Goal: Task Accomplishment & Management: Use online tool/utility

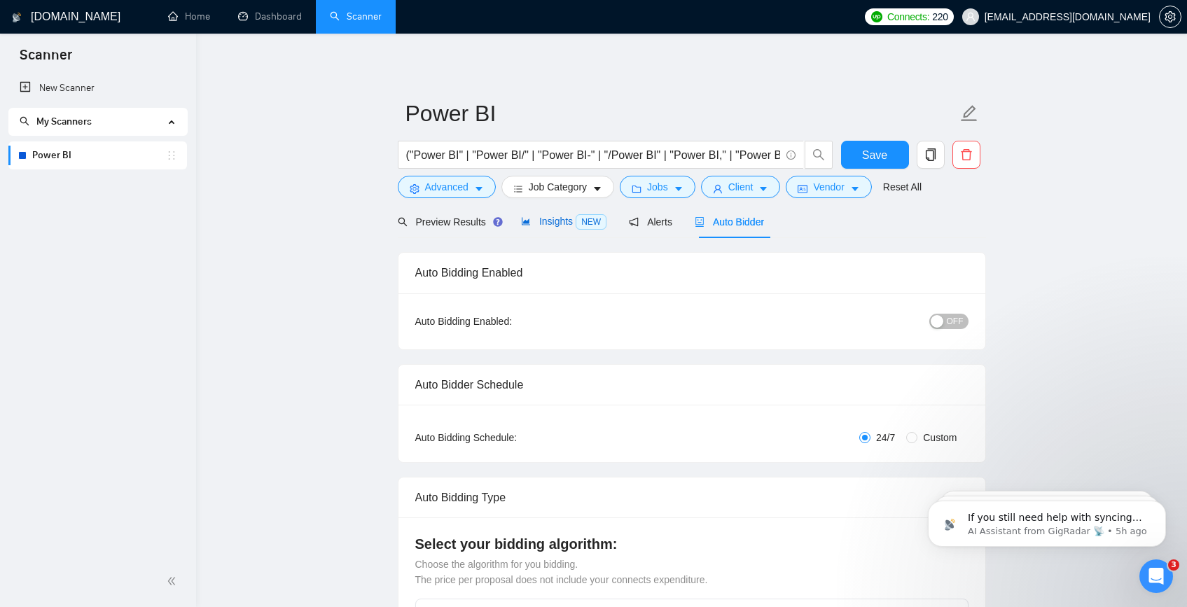
click at [562, 221] on span "Insights NEW" at bounding box center [563, 221] width 85 height 11
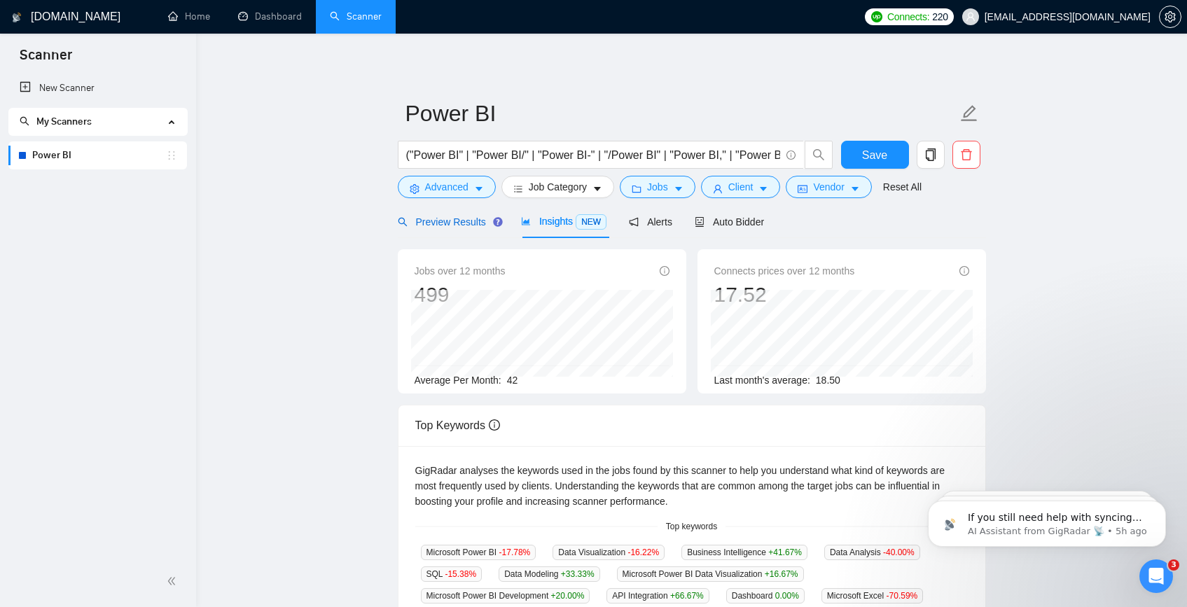
click at [464, 225] on span "Preview Results" at bounding box center [448, 221] width 101 height 11
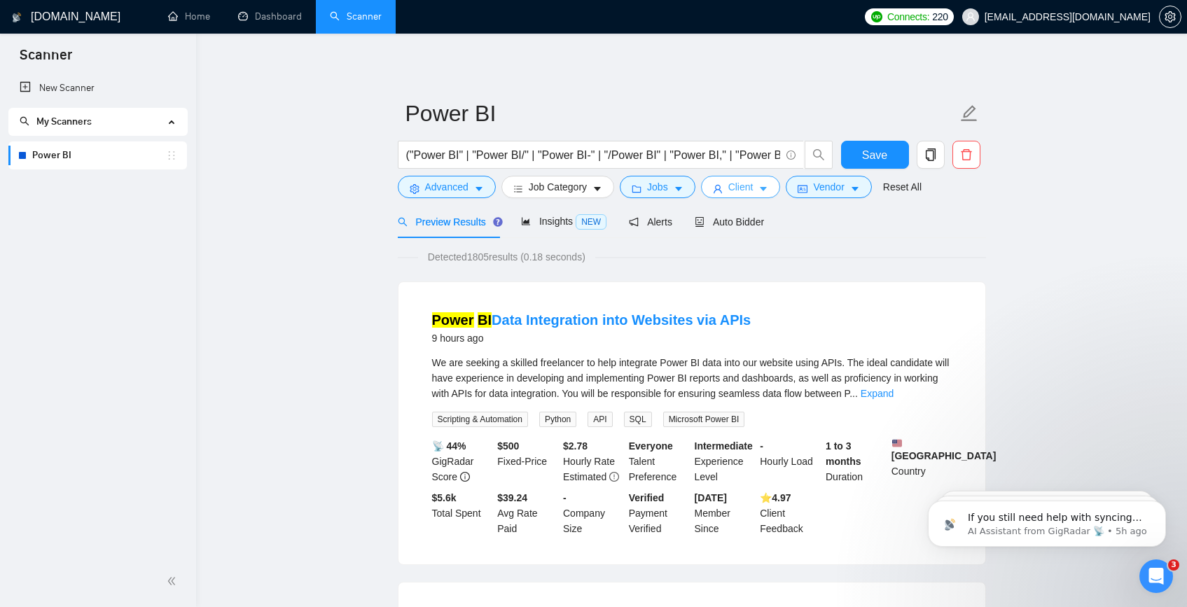
click at [753, 181] on span "Client" at bounding box center [740, 186] width 25 height 15
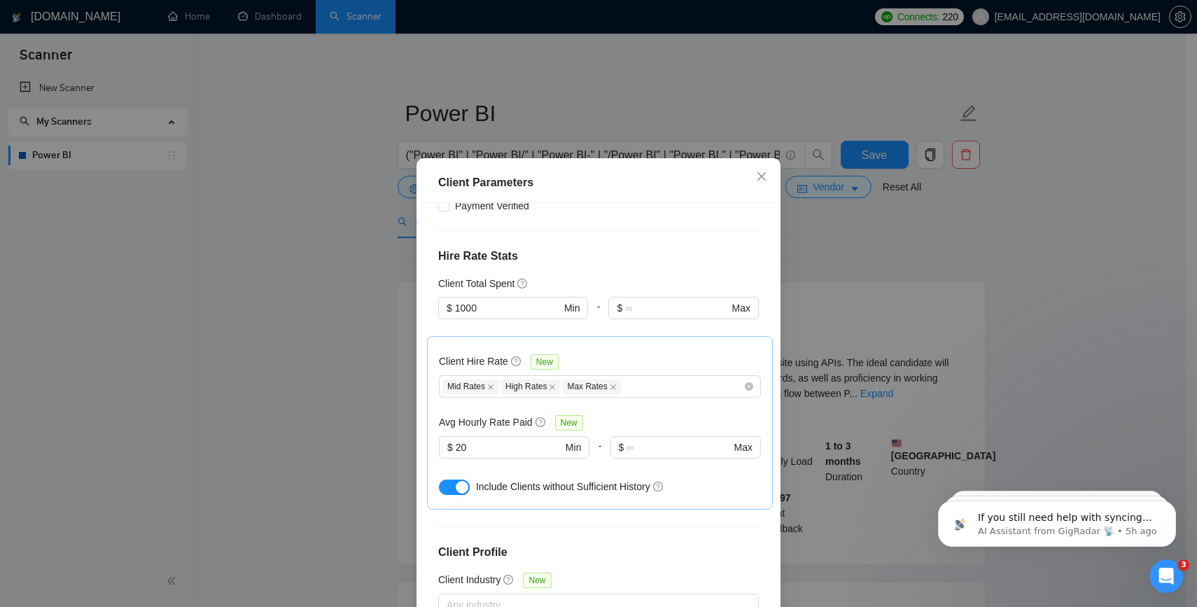
scroll to position [343, 0]
click at [487, 438] on span "$ 20 Min" at bounding box center [514, 449] width 150 height 22
type input "2"
click at [638, 480] on div "Client Location Include Client Countries Select Exclude Client Countries [GEOGR…" at bounding box center [599, 415] width 354 height 425
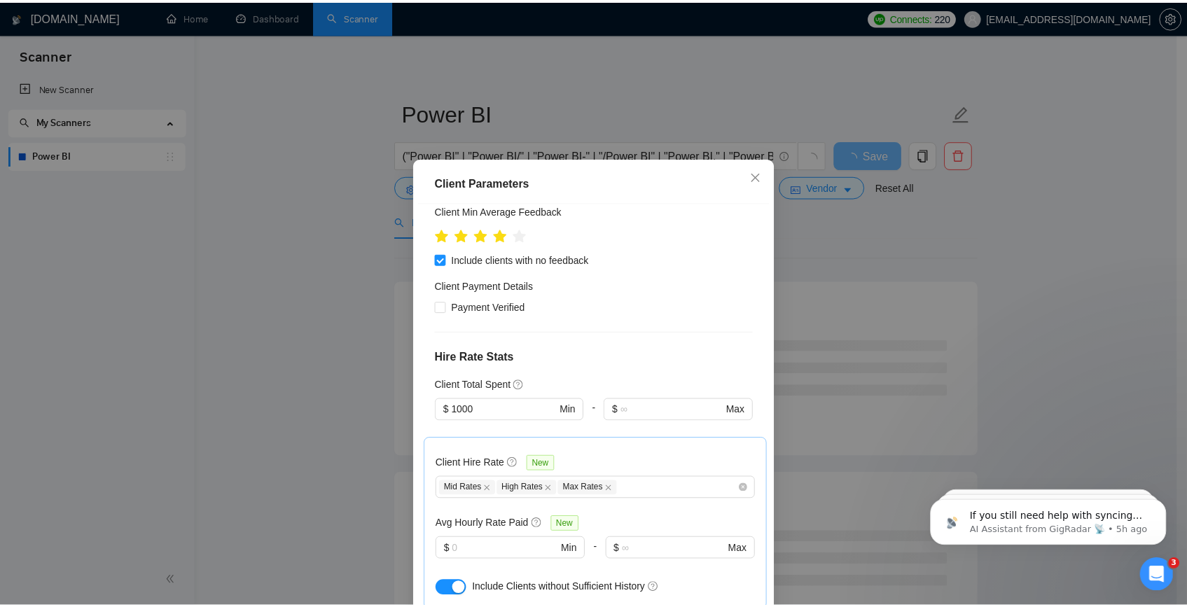
scroll to position [0, 0]
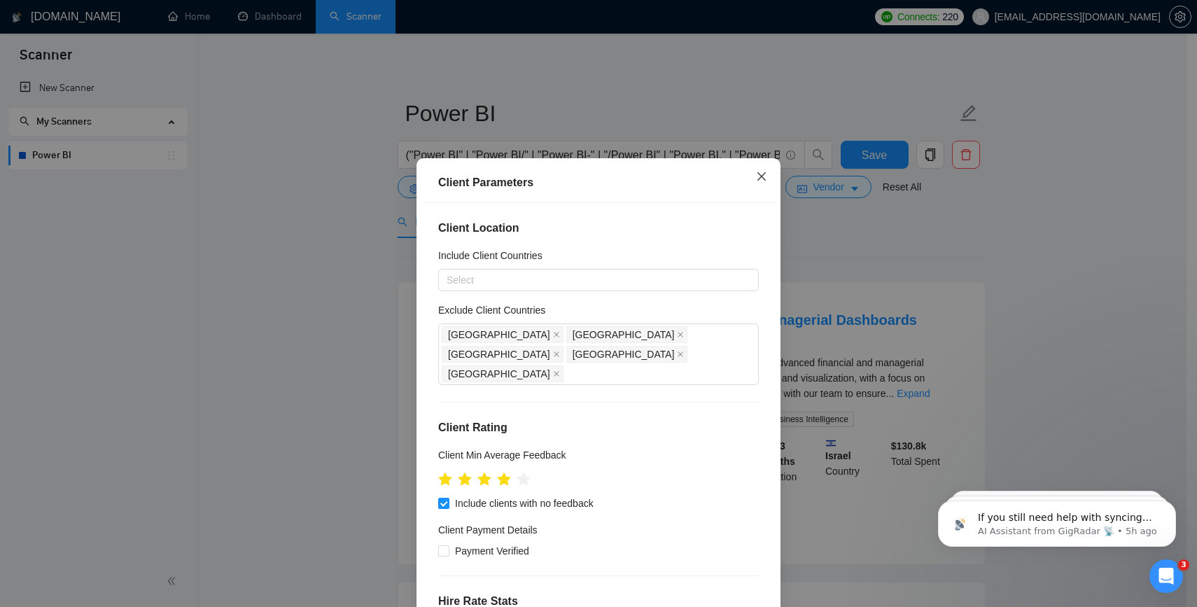
click at [761, 177] on icon "close" at bounding box center [761, 176] width 11 height 11
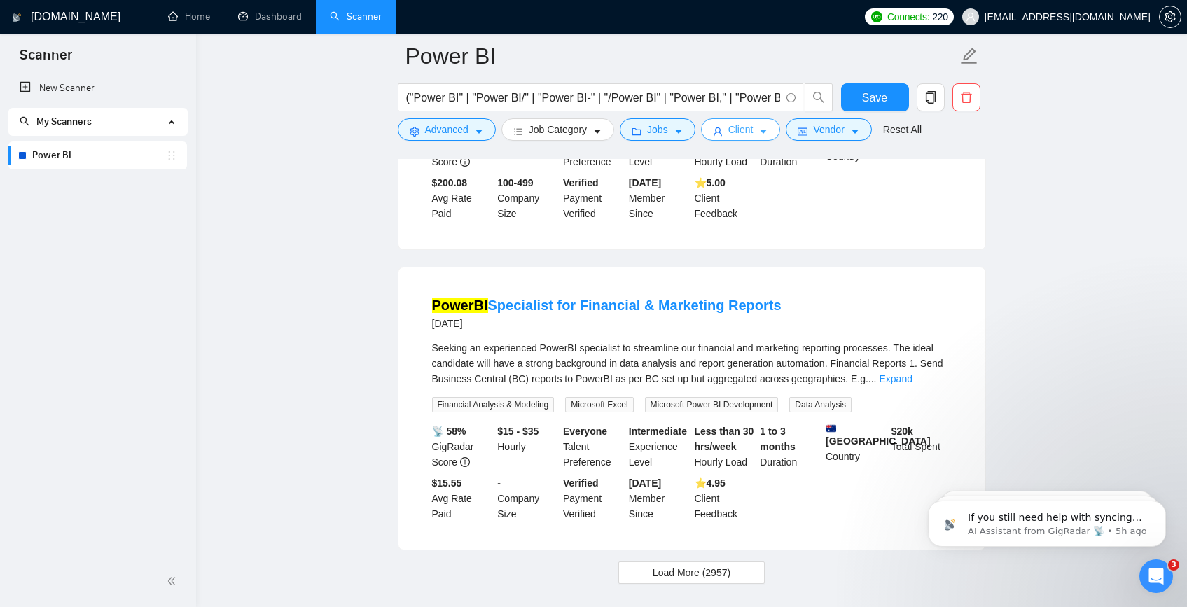
scroll to position [2870, 0]
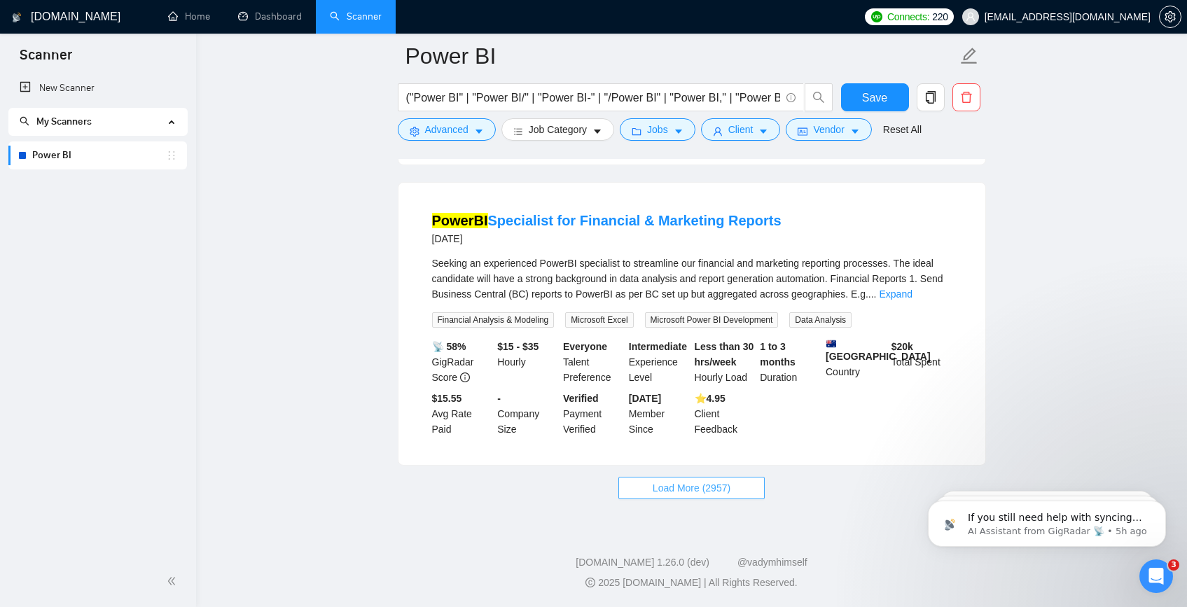
click at [641, 497] on button "Load More (2957)" at bounding box center [691, 488] width 146 height 22
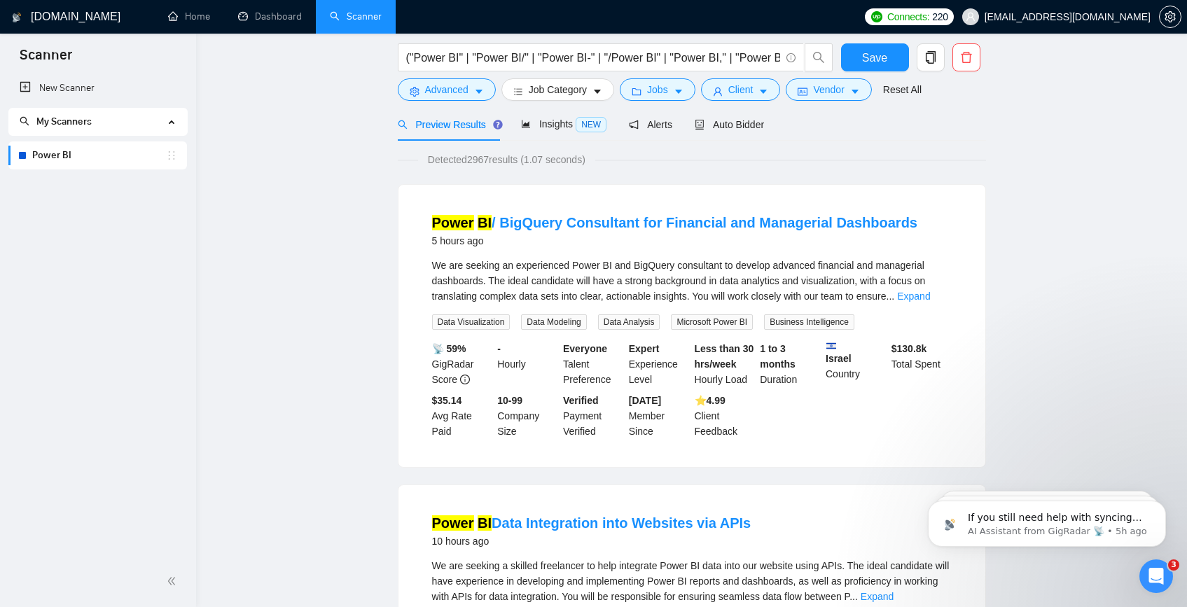
scroll to position [0, 0]
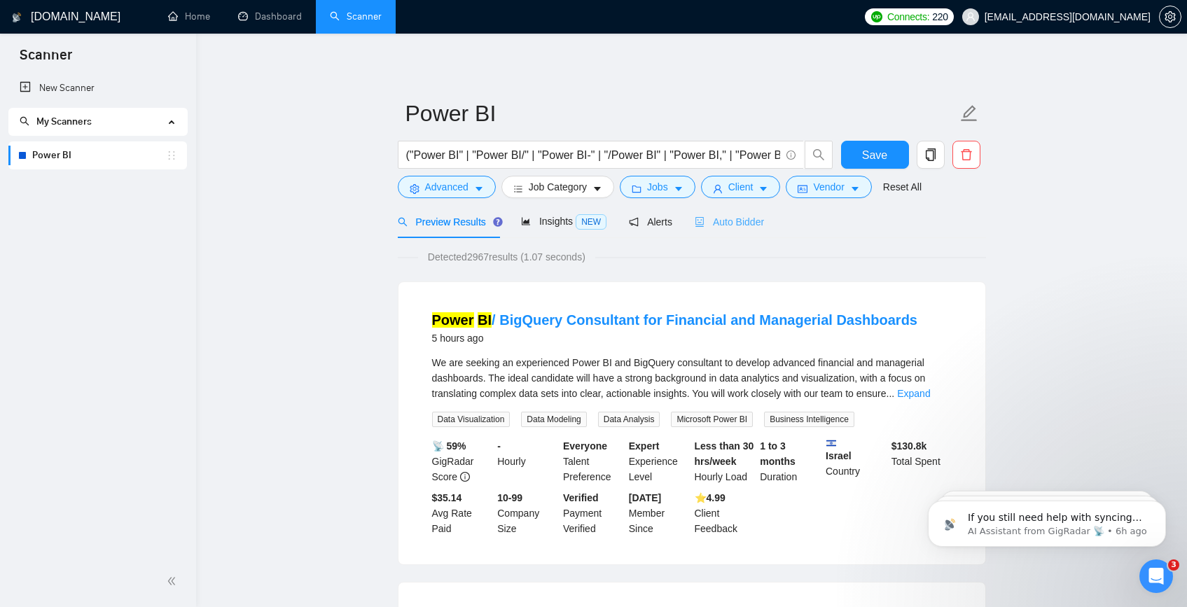
click at [745, 211] on div "Auto Bidder" at bounding box center [729, 221] width 69 height 33
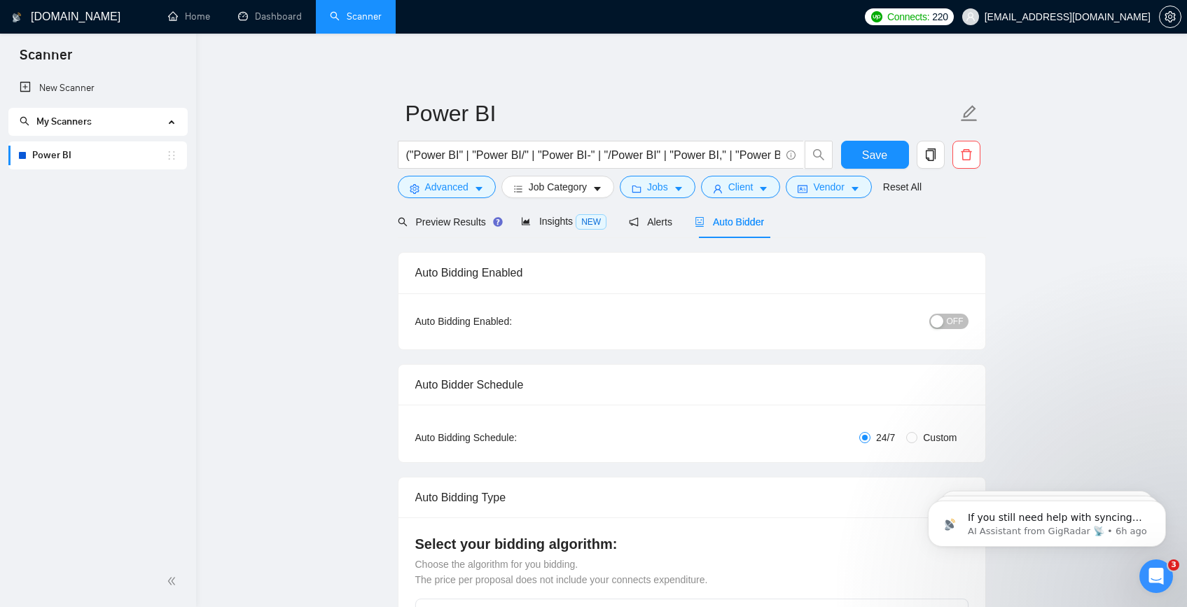
checkbox input "true"
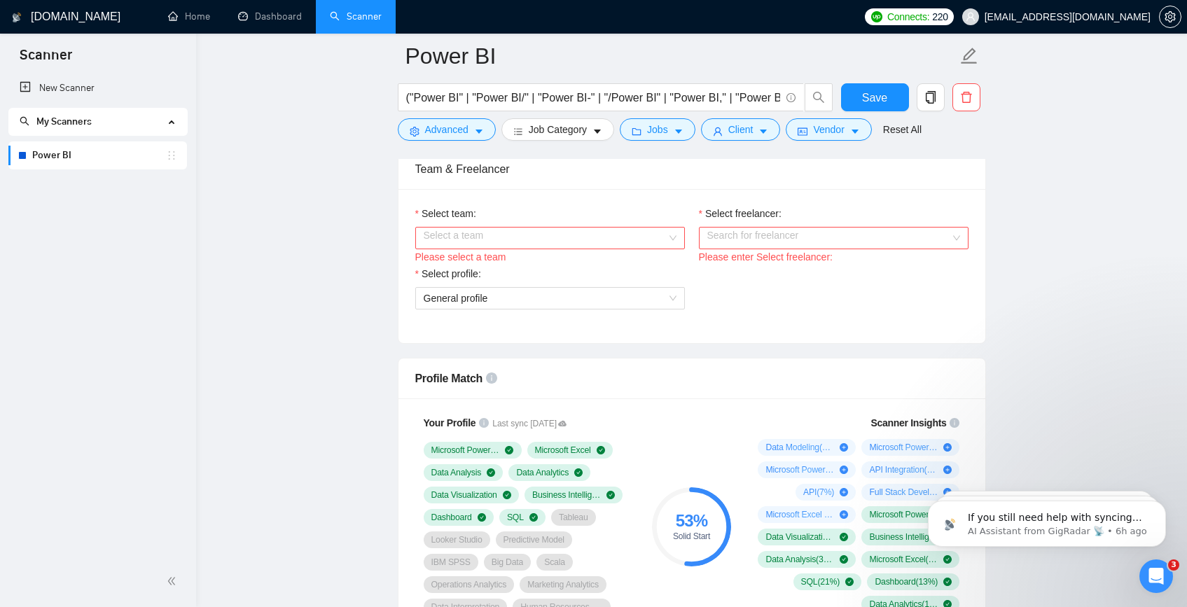
scroll to position [742, 0]
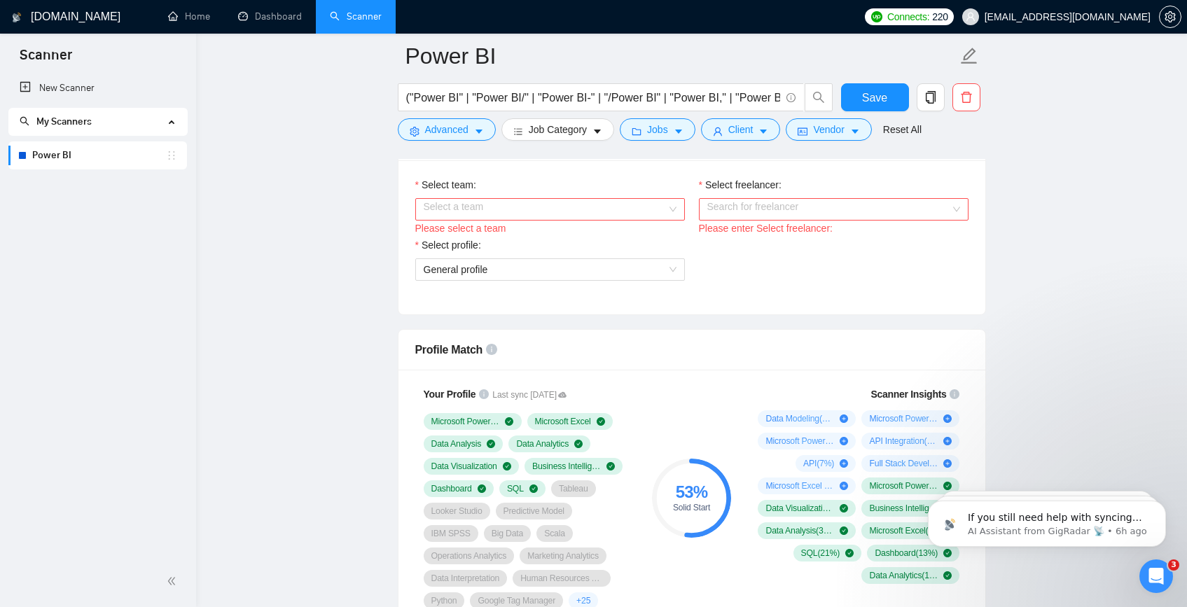
click at [633, 209] on input "Select team:" at bounding box center [545, 209] width 243 height 21
click at [571, 237] on div "Softrock Digital LLP" at bounding box center [549, 236] width 253 height 15
click at [769, 221] on div "Please enter Select freelancer:" at bounding box center [834, 228] width 270 height 15
click at [775, 212] on input "Select freelancer:" at bounding box center [828, 209] width 243 height 21
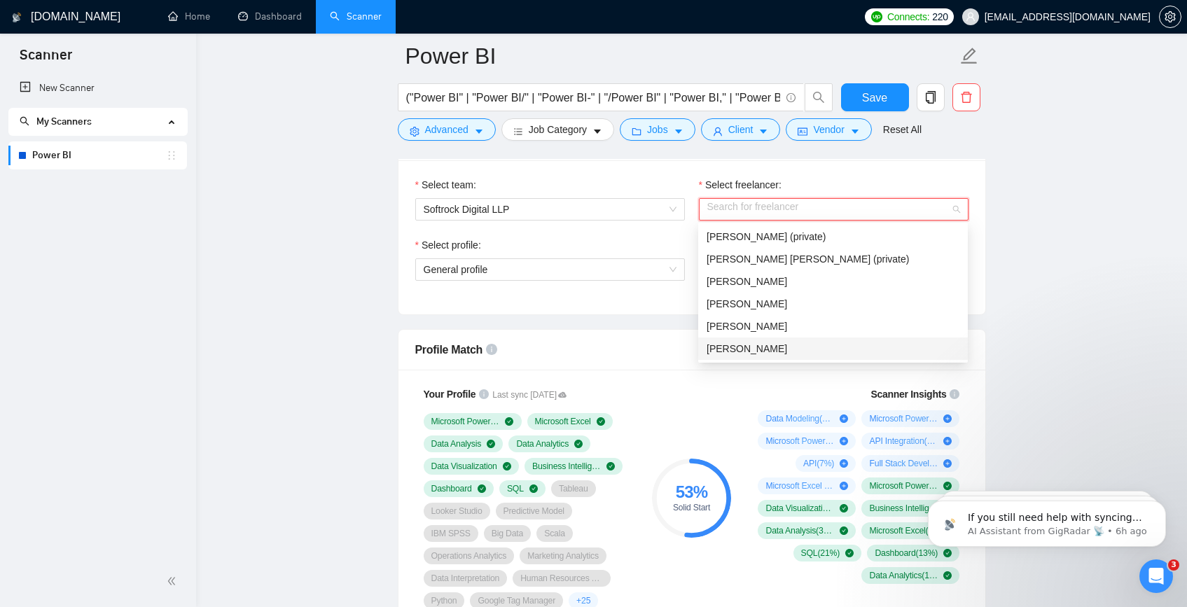
click at [745, 346] on span "[PERSON_NAME]" at bounding box center [747, 348] width 81 height 11
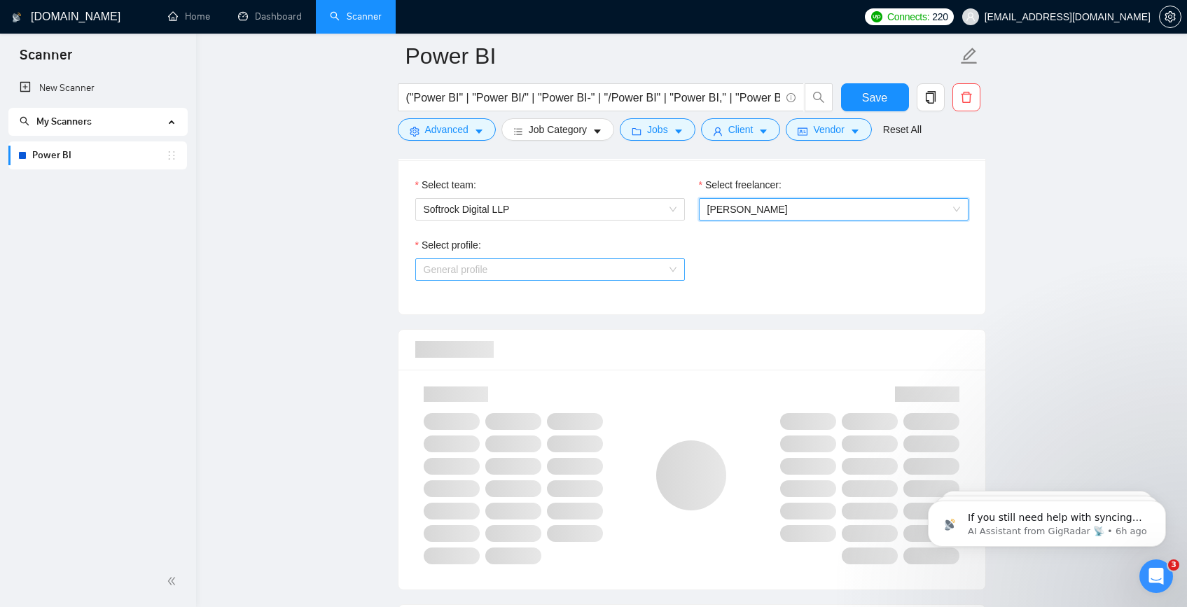
click at [526, 278] on span "General profile" at bounding box center [550, 269] width 253 height 21
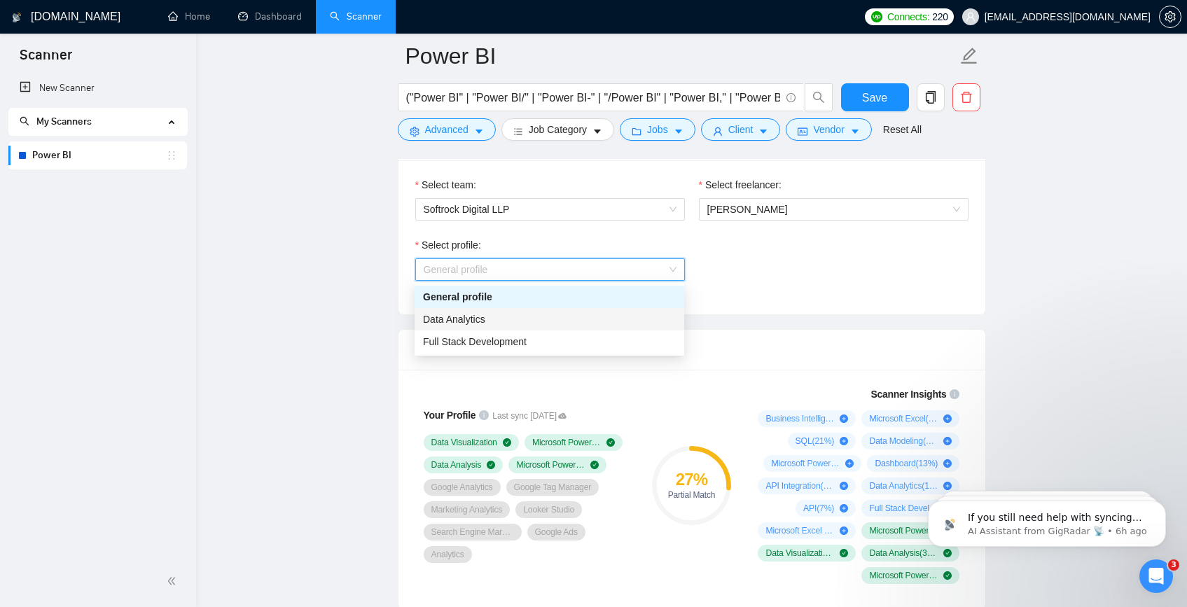
click at [503, 320] on div "Data Analytics" at bounding box center [549, 319] width 253 height 15
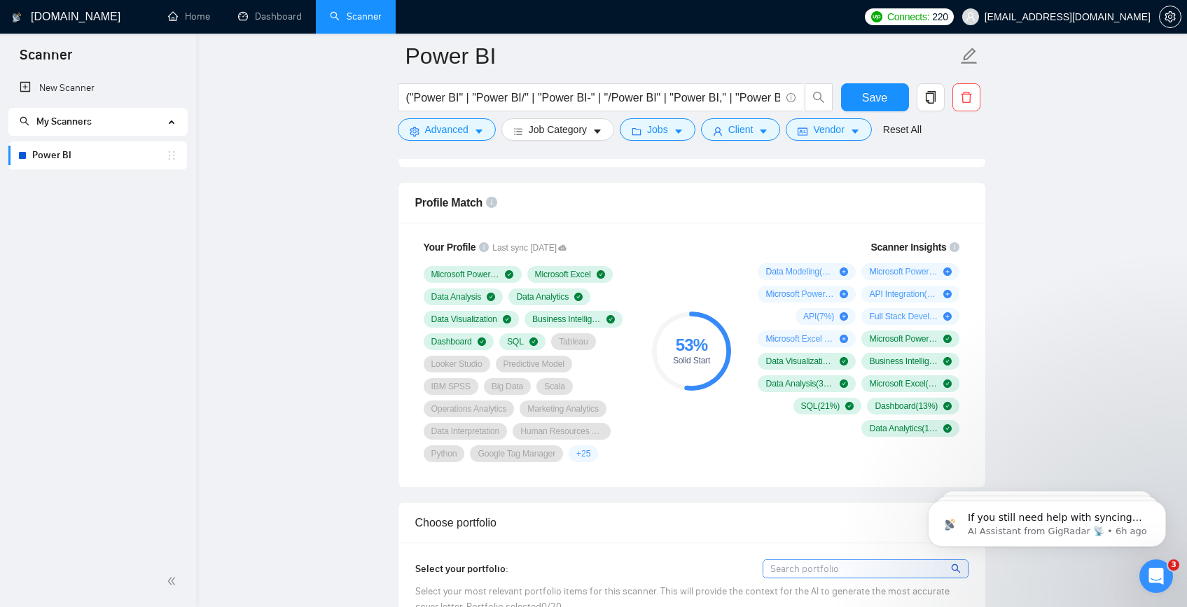
scroll to position [1173, 0]
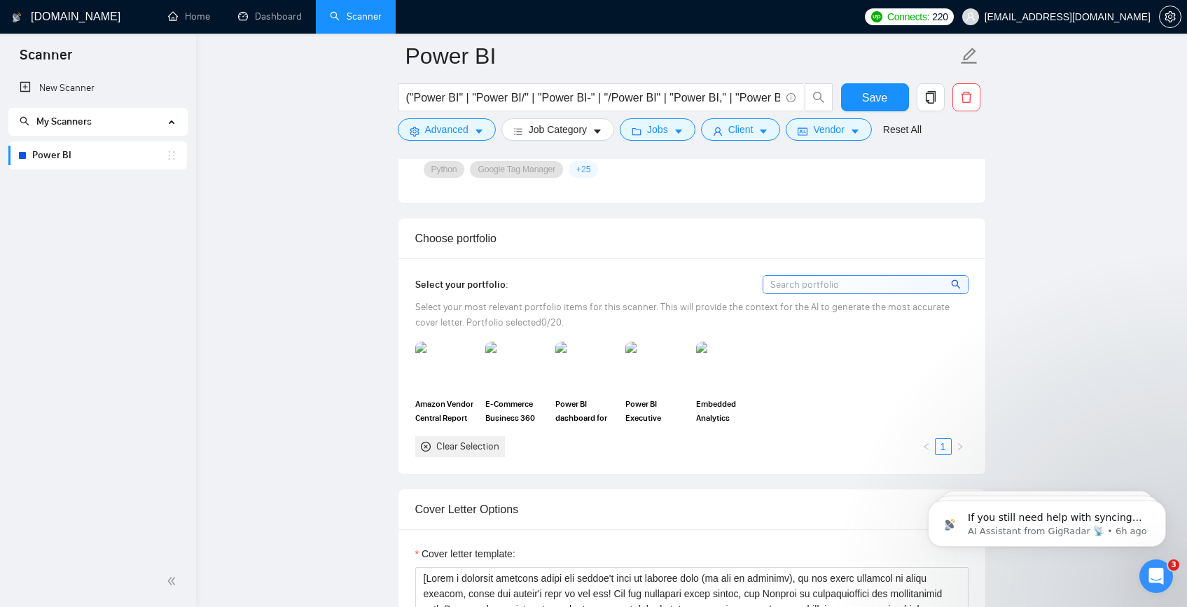
click at [883, 291] on input at bounding box center [865, 285] width 204 height 18
click at [1081, 522] on p "If you still need help with syncing your Upwork profile on GigRadar, I’m here t…" at bounding box center [1058, 518] width 181 height 14
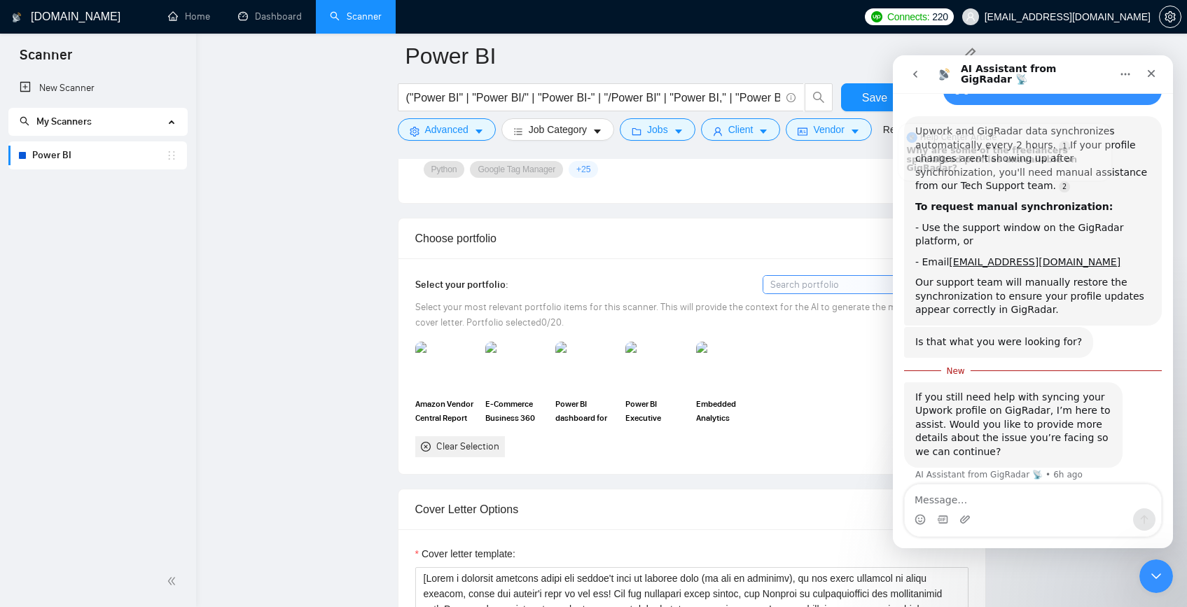
scroll to position [186, 0]
click at [1139, 71] on div "Close" at bounding box center [1151, 73] width 25 height 25
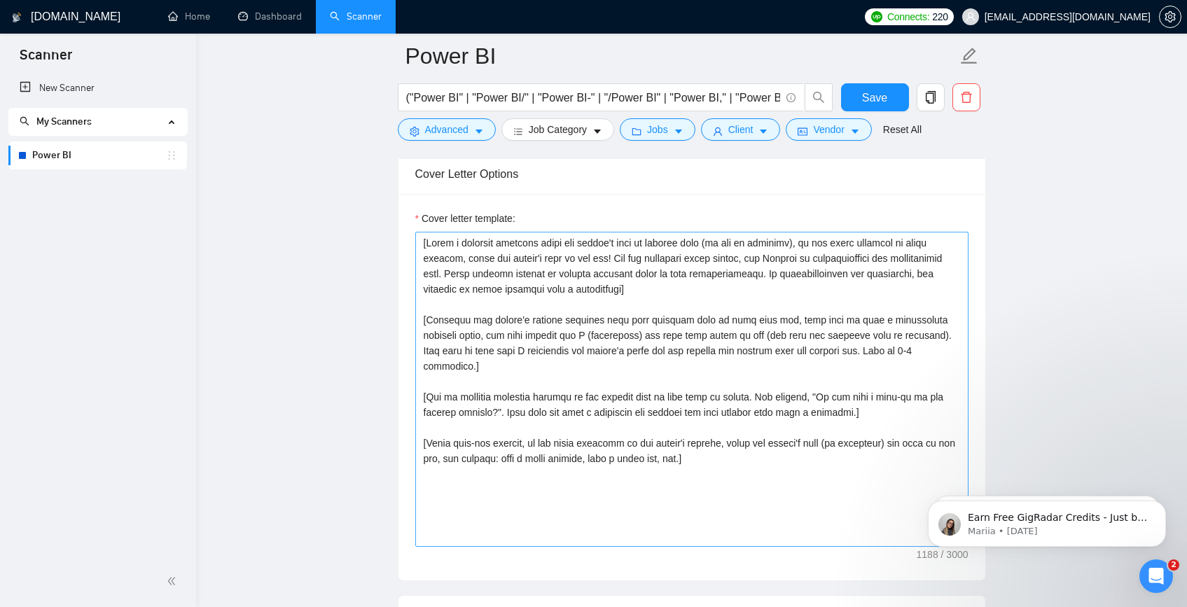
scroll to position [1509, 0]
click at [781, 452] on textarea "Cover letter template:" at bounding box center [691, 388] width 553 height 315
